Goal: Check status: Check status

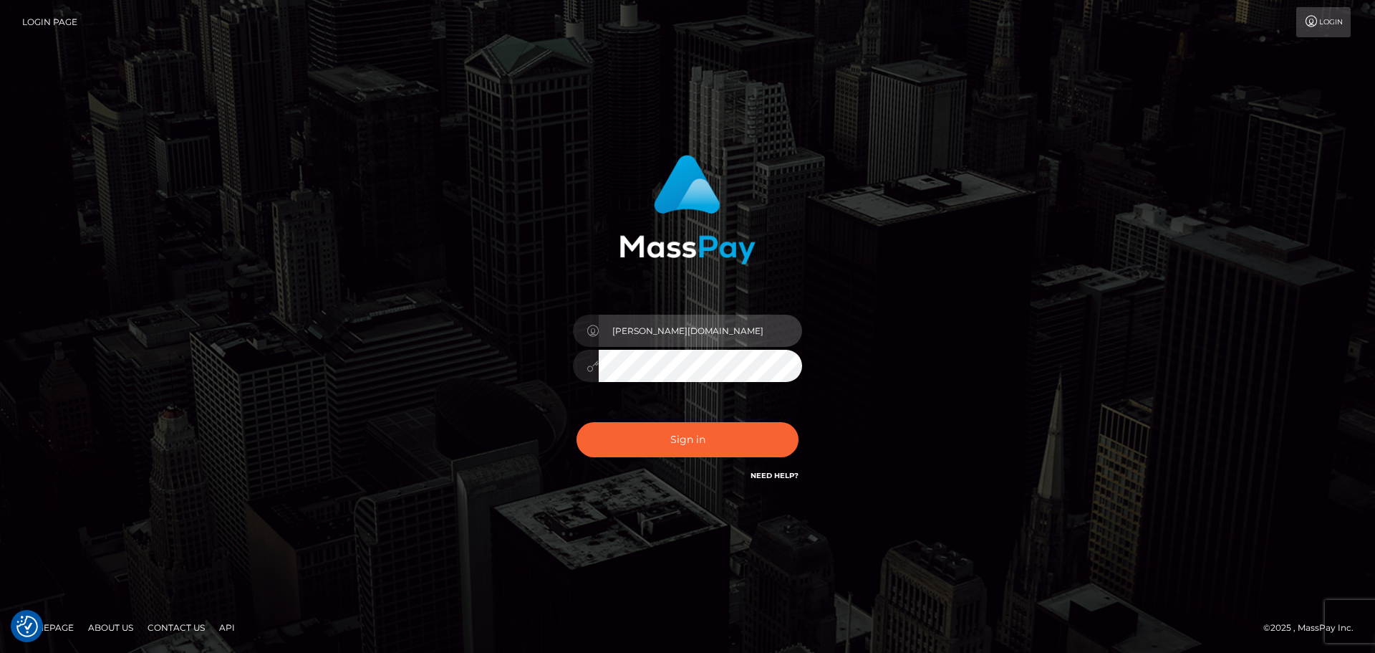
click at [651, 332] on input "Dmitri.wow" at bounding box center [700, 331] width 203 height 32
type input "Dmitri.rollacan"
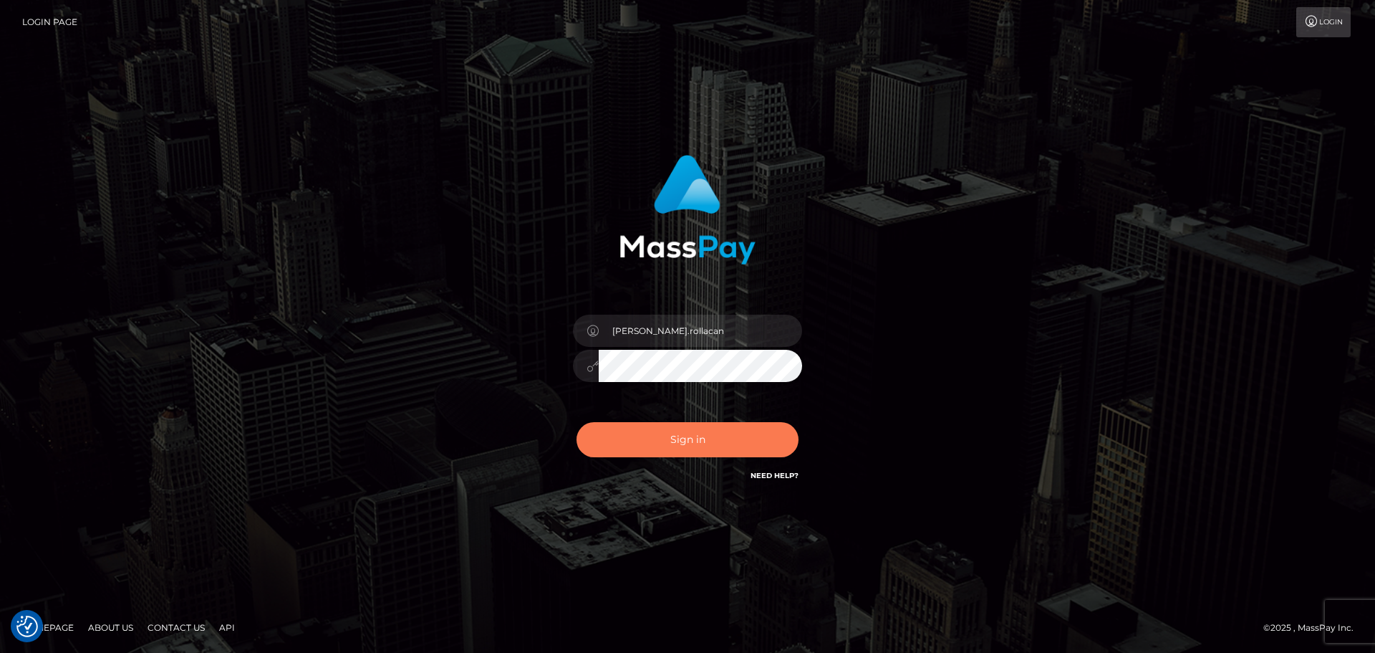
click at [687, 453] on button "Sign in" at bounding box center [688, 439] width 222 height 35
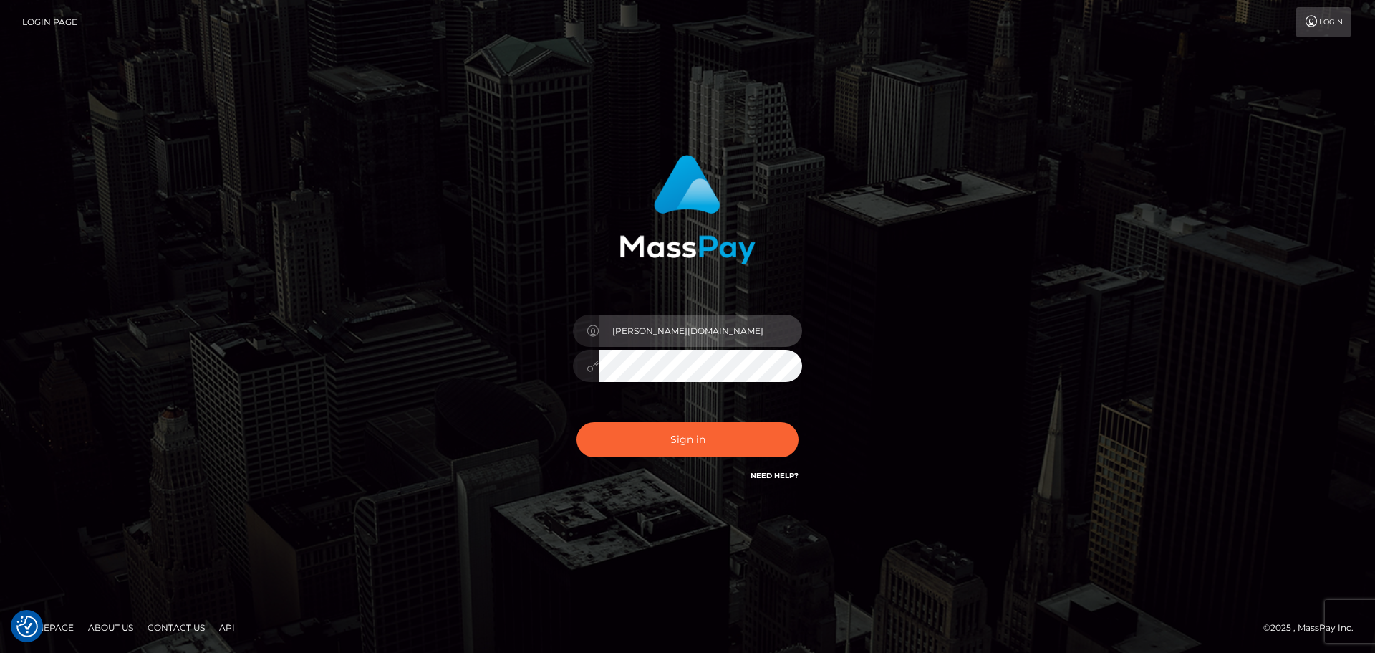
click at [686, 327] on input "[PERSON_NAME][DOMAIN_NAME]" at bounding box center [700, 331] width 203 height 32
type input "[PERSON_NAME].rollacan"
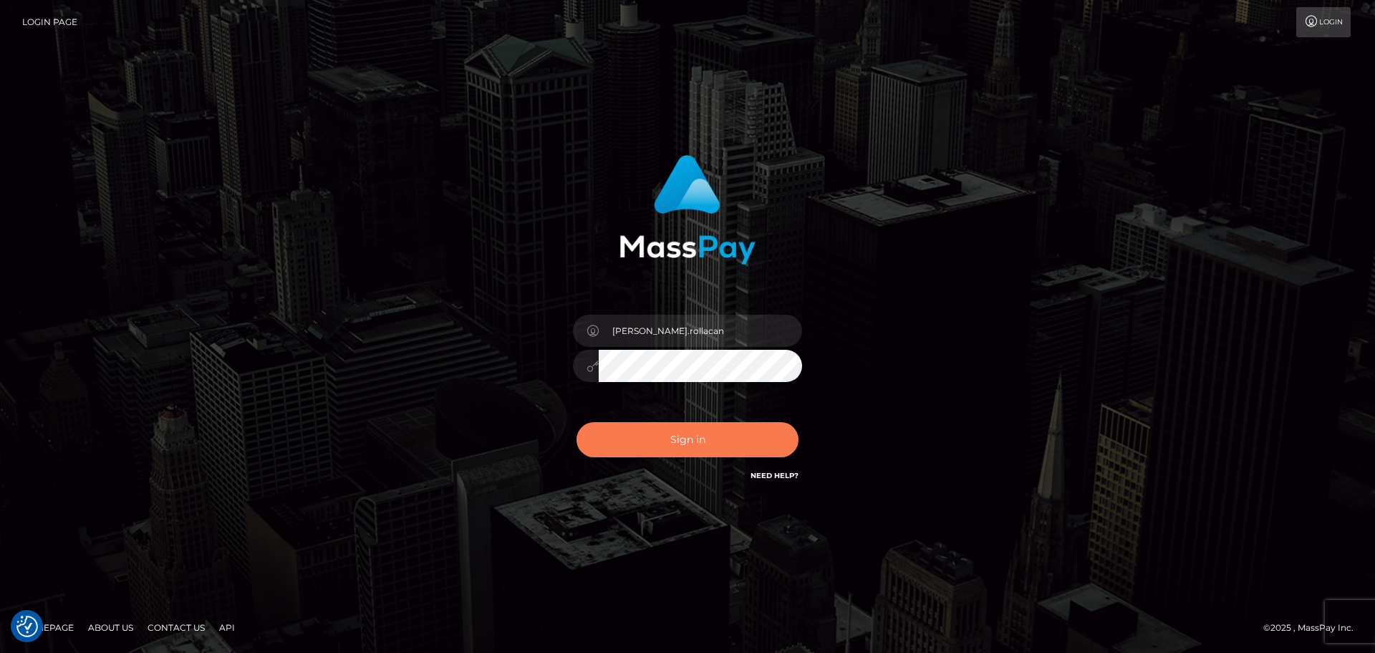
click at [703, 433] on button "Sign in" at bounding box center [688, 439] width 222 height 35
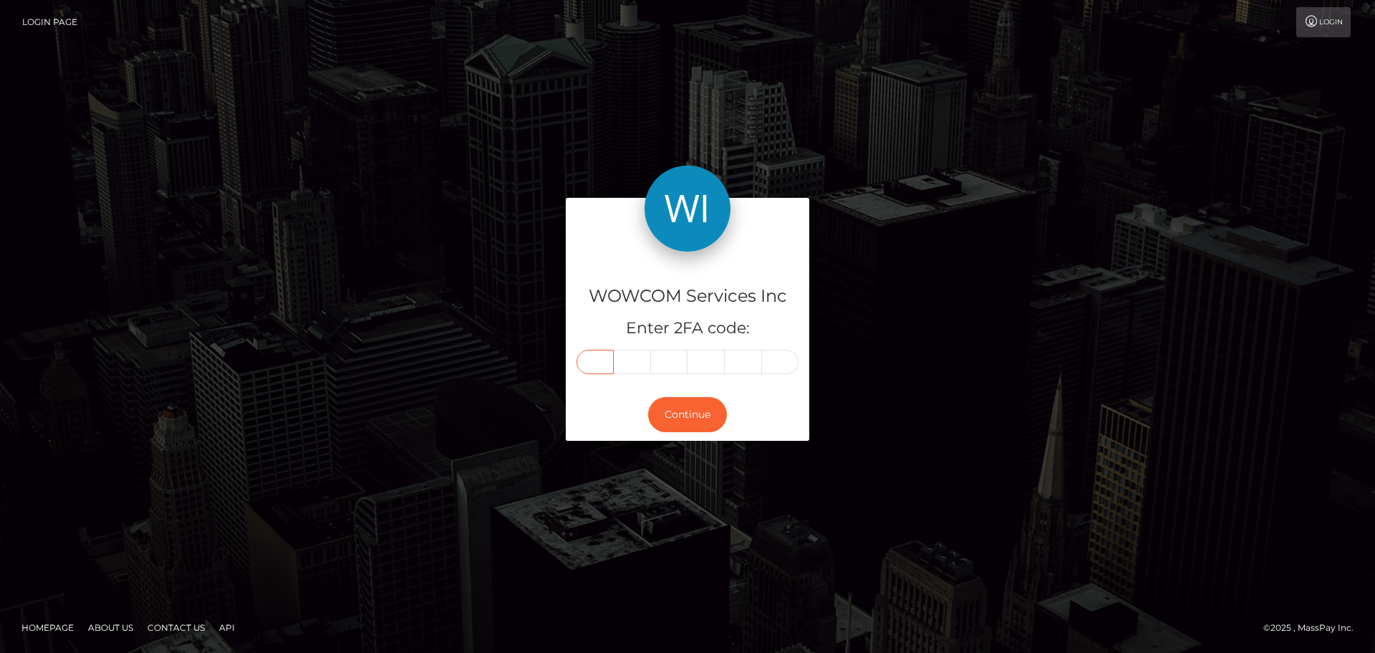
click at [604, 364] on input "text" at bounding box center [595, 362] width 37 height 24
click at [580, 365] on input "text" at bounding box center [595, 362] width 37 height 24
type input "1"
type input "9"
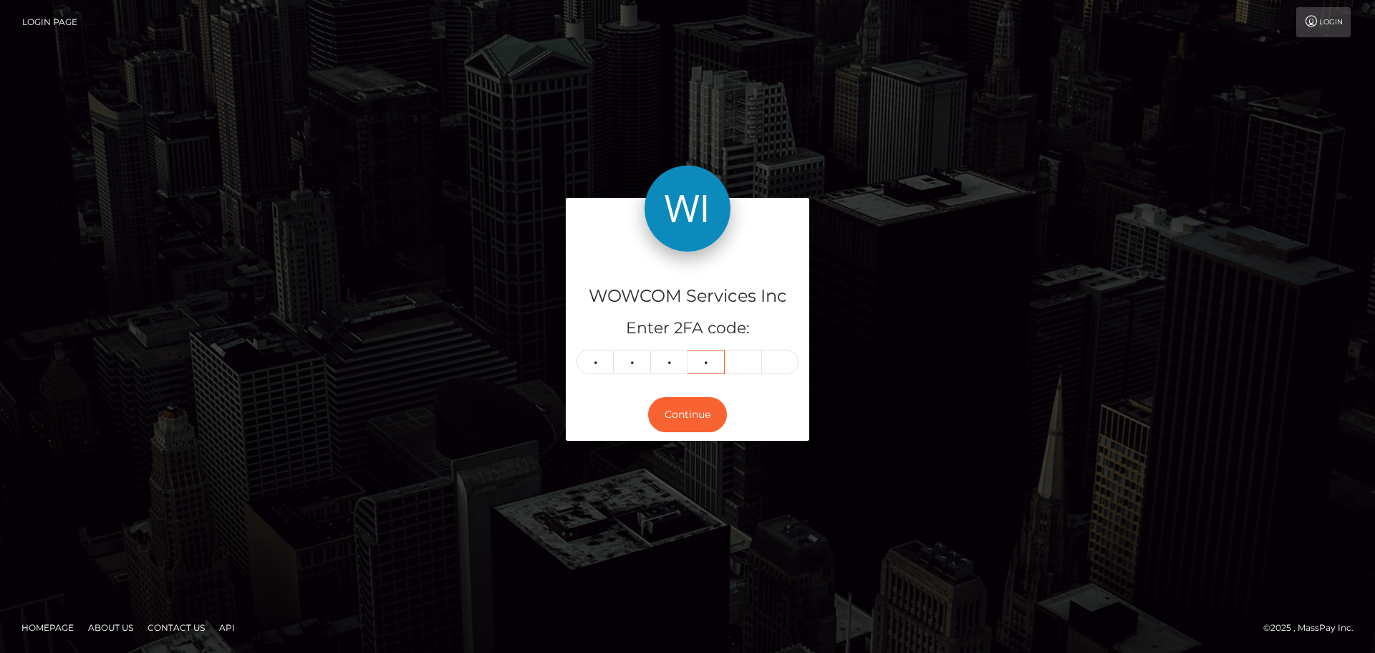
type input "1"
type input "9"
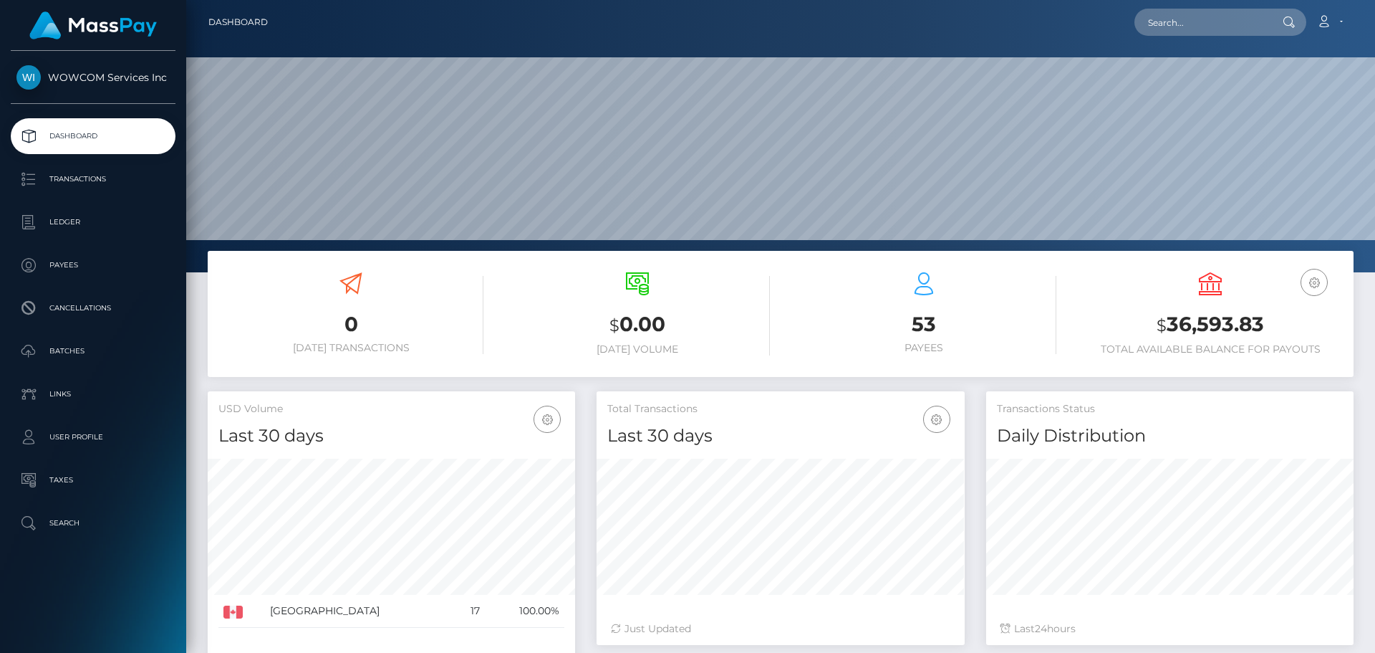
scroll to position [254, 368]
drag, startPoint x: 1254, startPoint y: 321, endPoint x: 1171, endPoint y: 318, distance: 83.2
click at [1171, 318] on h3 "$ 36,593.83" at bounding box center [1210, 324] width 265 height 29
click at [1170, 322] on h3 "$ 36,593.83" at bounding box center [1210, 324] width 265 height 29
drag, startPoint x: 1170, startPoint y: 322, endPoint x: 1275, endPoint y: 321, distance: 105.3
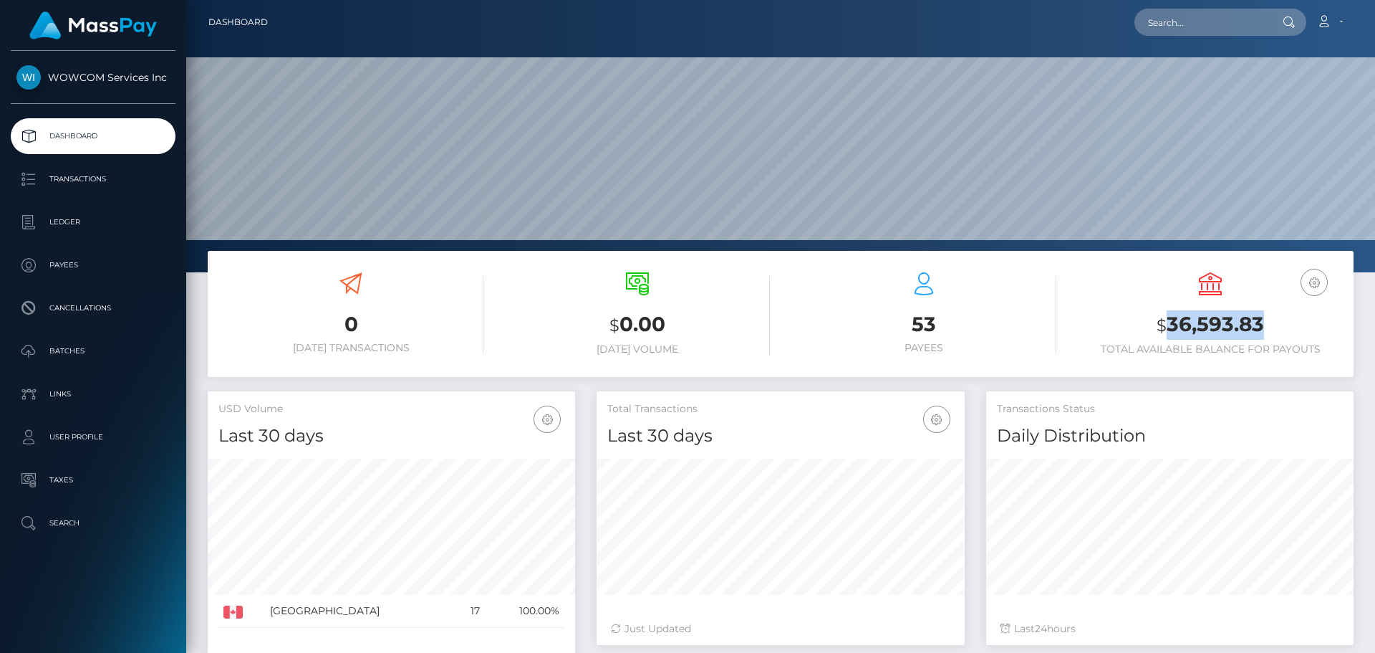
click at [1275, 321] on h3 "$ 36,593.83" at bounding box center [1210, 324] width 265 height 29
copy h3 "36,593.83"
